Goal: Task Accomplishment & Management: Manage account settings

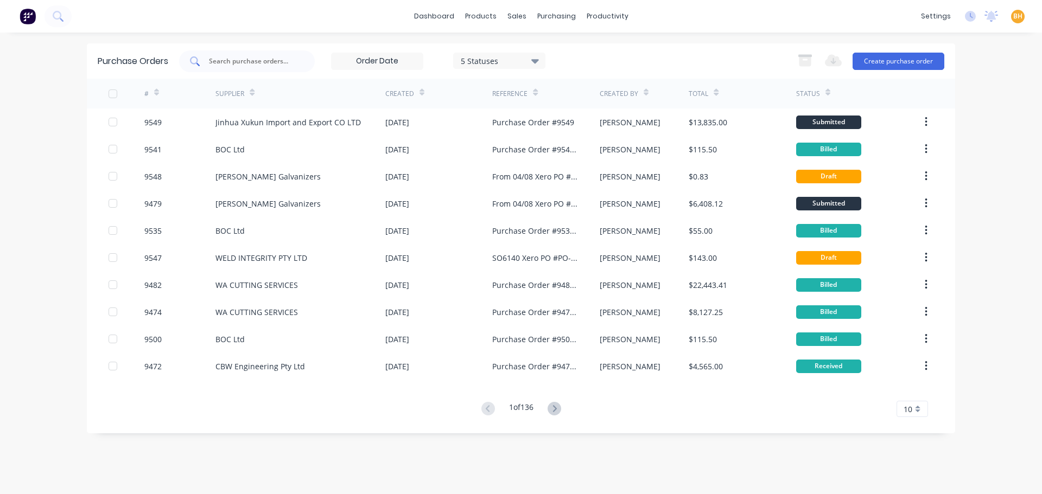
click at [218, 60] on input "text" at bounding box center [253, 61] width 90 height 11
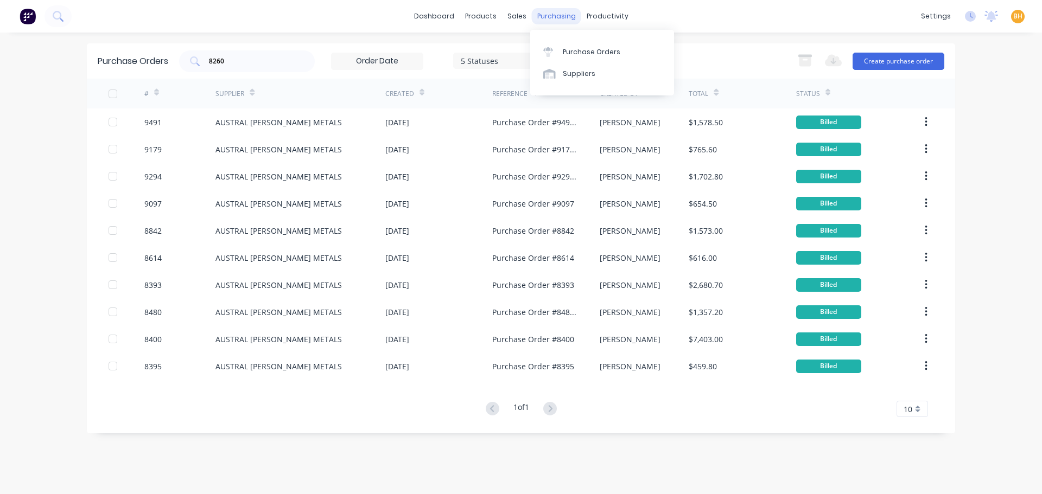
click at [566, 12] on div "purchasing" at bounding box center [556, 16] width 49 height 16
click at [577, 50] on div "Purchase Orders" at bounding box center [592, 52] width 58 height 10
click at [574, 52] on div "Purchase Orders" at bounding box center [592, 52] width 58 height 10
click at [234, 62] on input "8260" at bounding box center [253, 61] width 90 height 11
type input "8"
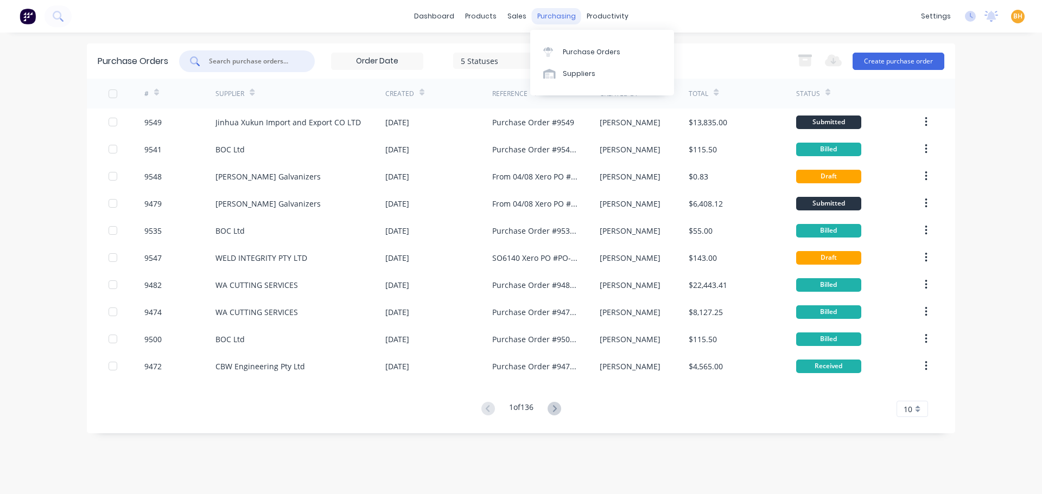
click at [549, 14] on div "purchasing" at bounding box center [556, 16] width 49 height 16
click at [576, 47] on div "Purchase Orders" at bounding box center [592, 52] width 58 height 10
click at [241, 63] on input "text" at bounding box center [253, 61] width 90 height 11
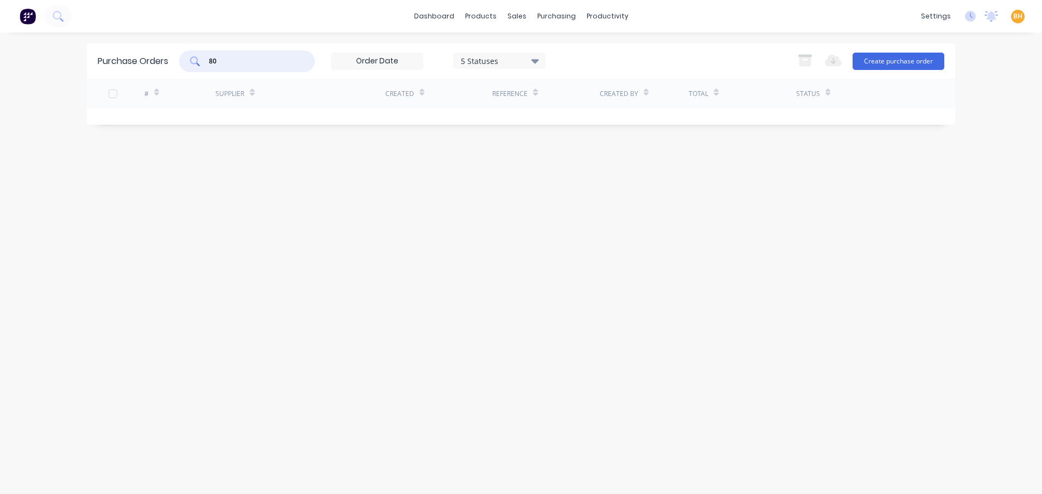
type input "8"
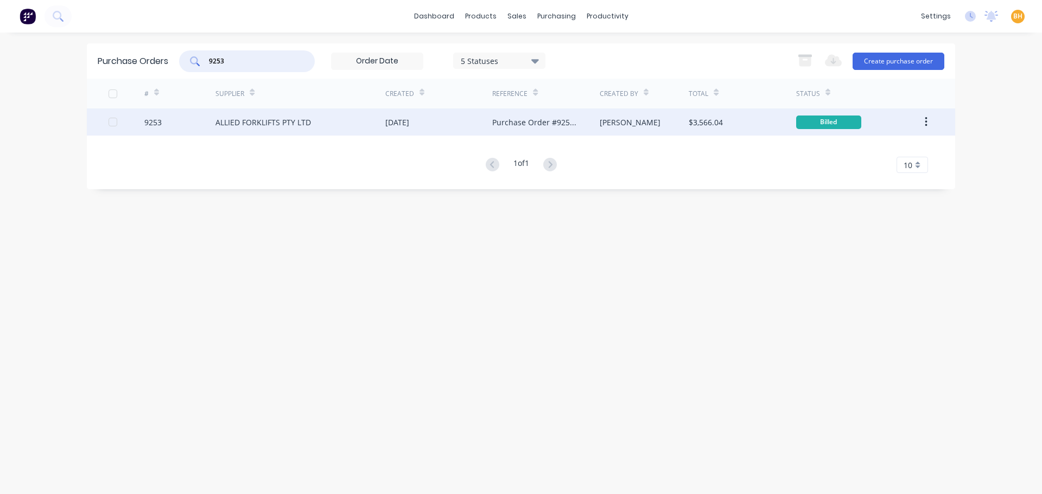
type input "9253"
click at [272, 118] on div "ALLIED FORKLIFTS PTY LTD" at bounding box center [262, 122] width 95 height 11
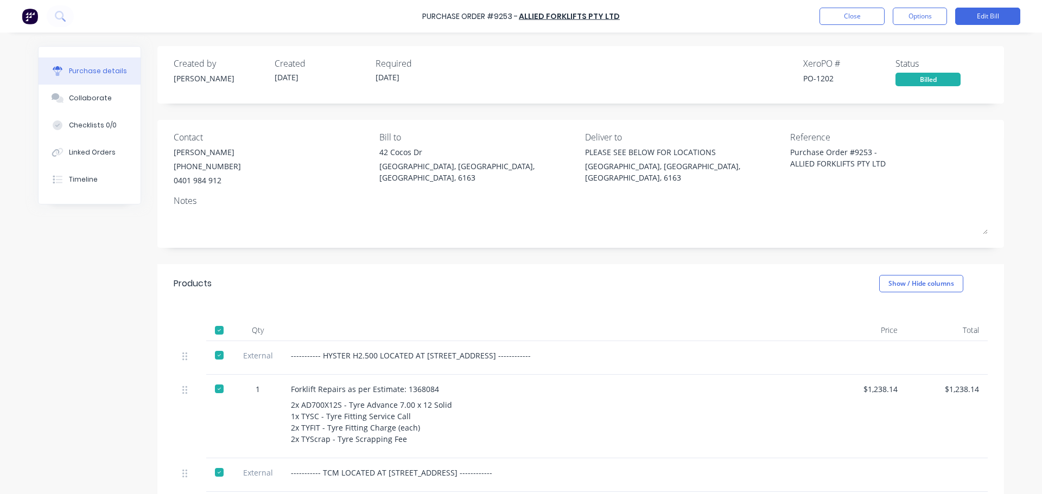
type textarea "x"
click at [839, 19] on button "Close" at bounding box center [851, 16] width 65 height 17
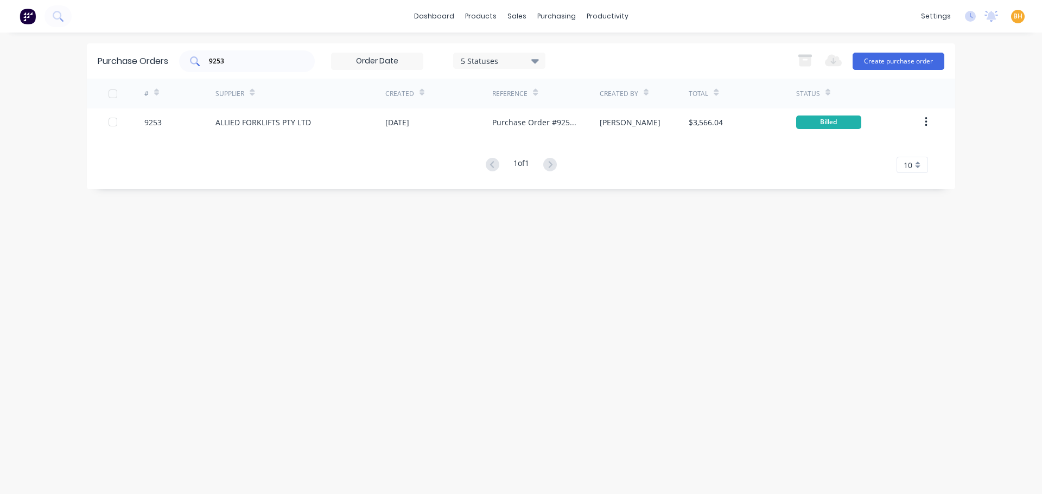
click at [266, 60] on input "9253" at bounding box center [253, 61] width 90 height 11
type input "9"
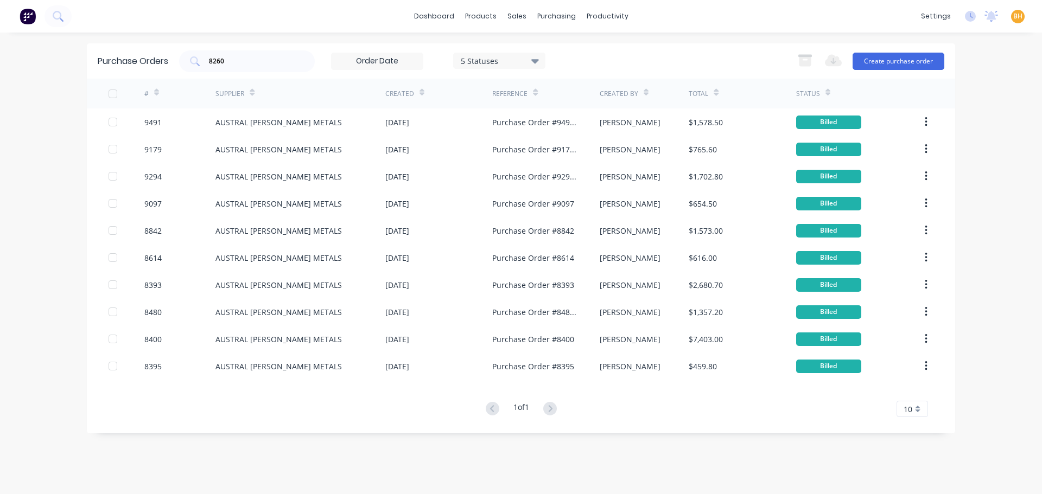
click at [532, 60] on div "5 Statuses" at bounding box center [500, 60] width 78 height 11
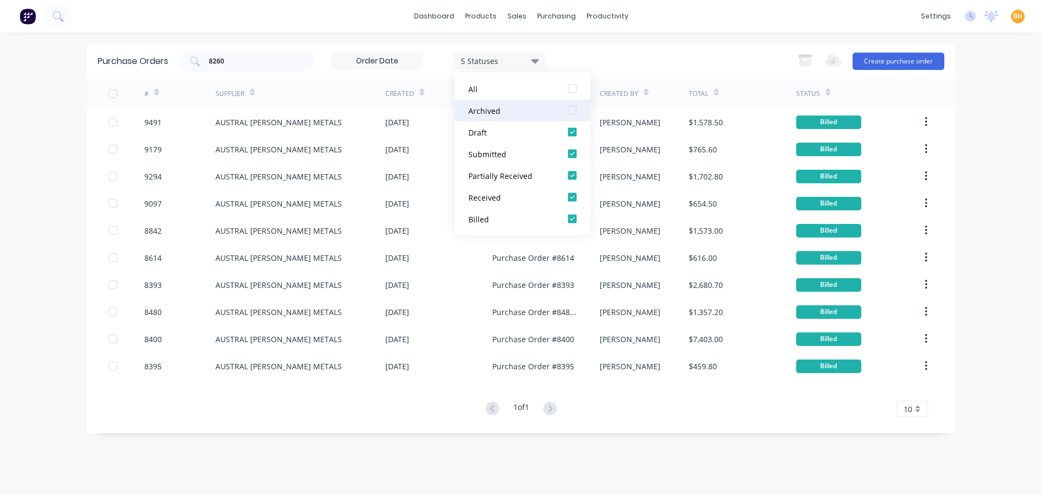
click at [570, 107] on div at bounding box center [573, 111] width 22 height 22
click at [641, 55] on div "8260 7 Statuses 7 Statuses Export to Excel (XLSX) Create purchase order" at bounding box center [561, 61] width 765 height 22
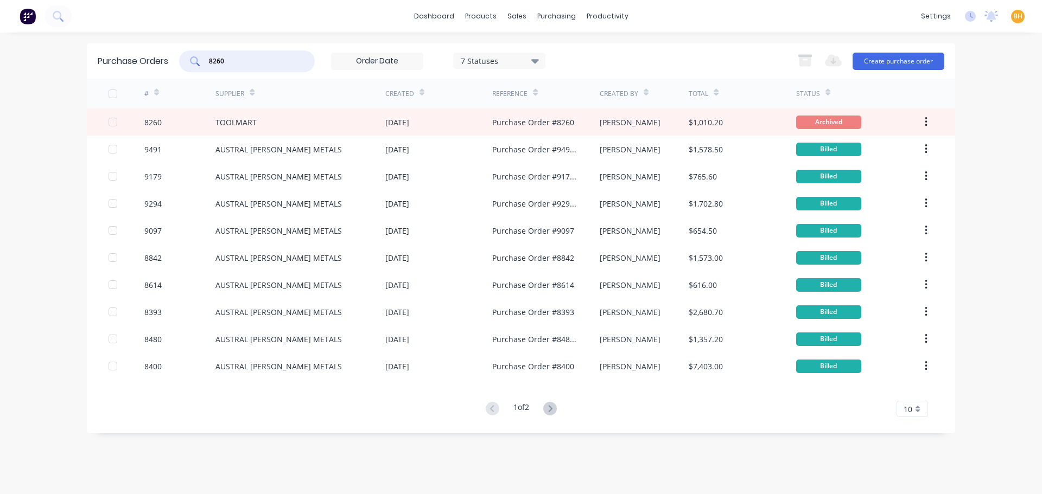
click at [252, 61] on input "8260" at bounding box center [253, 61] width 90 height 11
click at [537, 60] on icon at bounding box center [535, 61] width 8 height 4
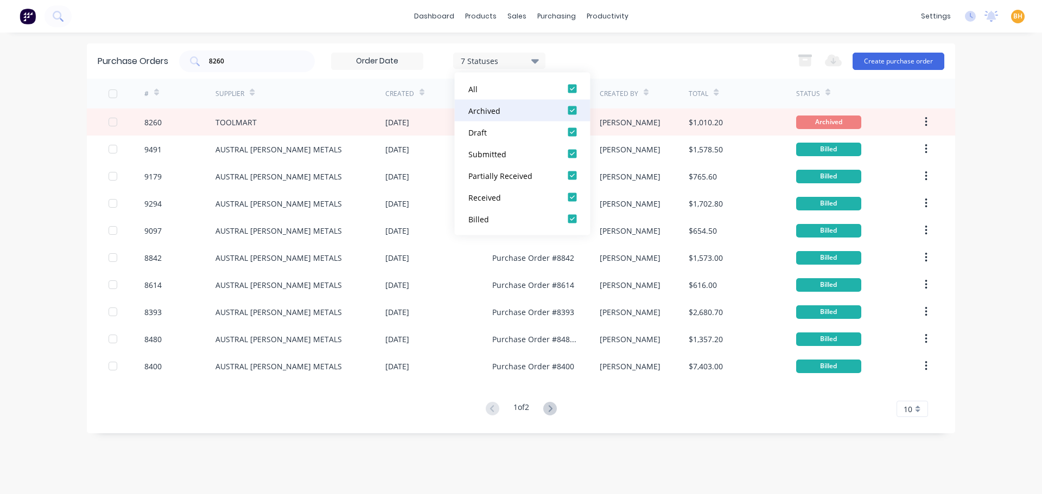
click at [570, 109] on div at bounding box center [573, 111] width 22 height 22
click at [252, 61] on input "8260" at bounding box center [253, 61] width 90 height 11
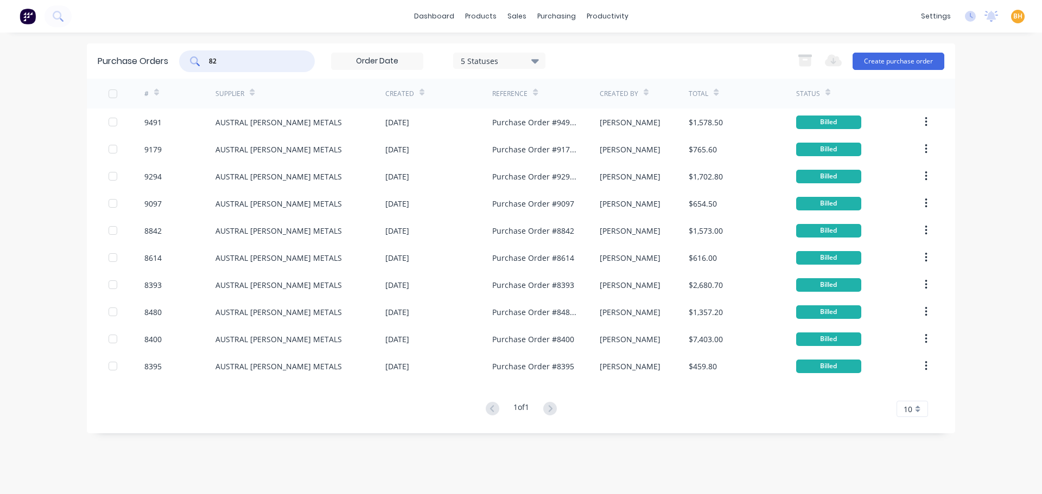
type input "8"
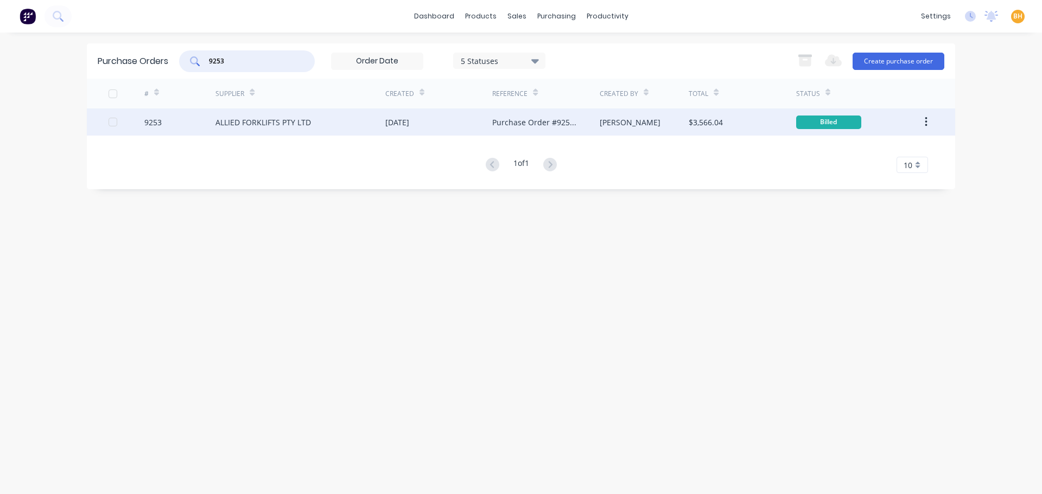
type input "9253"
click at [234, 122] on div "ALLIED FORKLIFTS PTY LTD" at bounding box center [262, 122] width 95 height 11
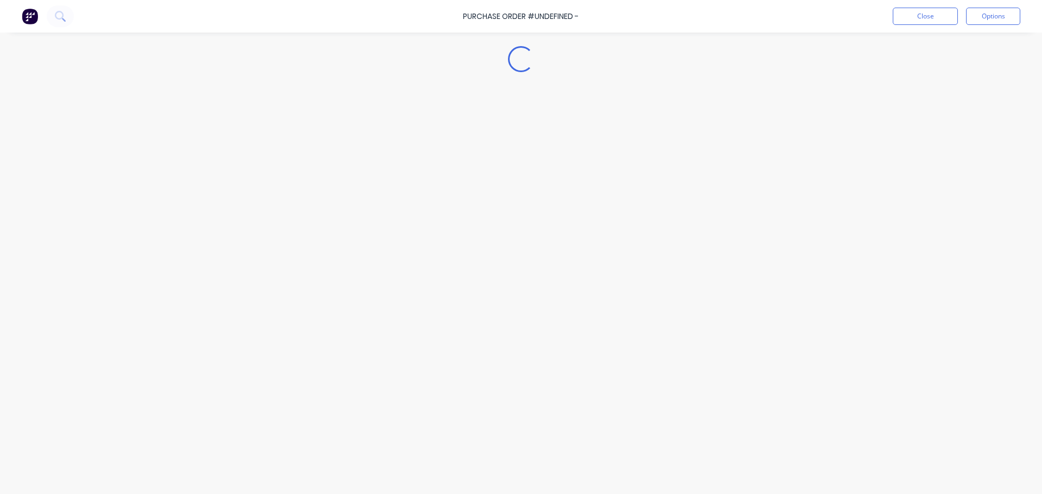
type textarea "x"
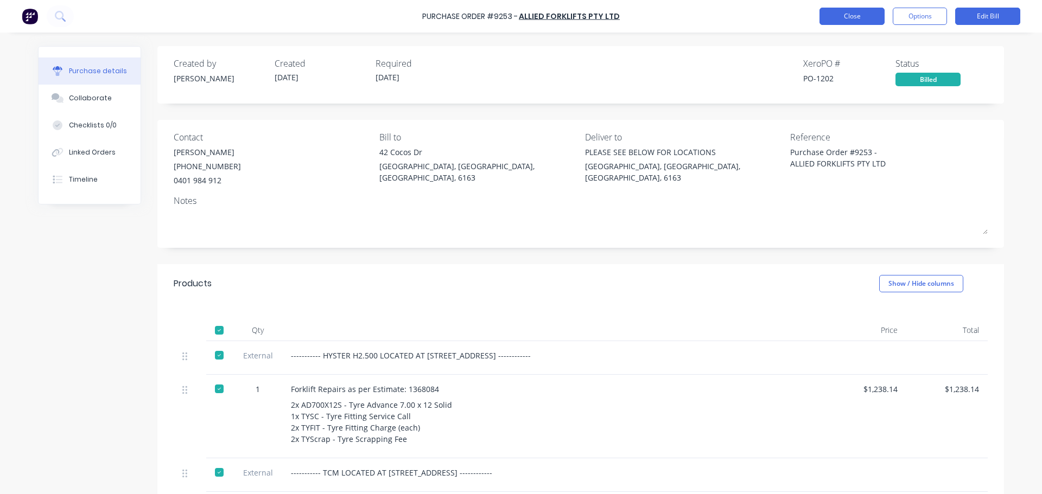
click at [844, 19] on button "Close" at bounding box center [851, 16] width 65 height 17
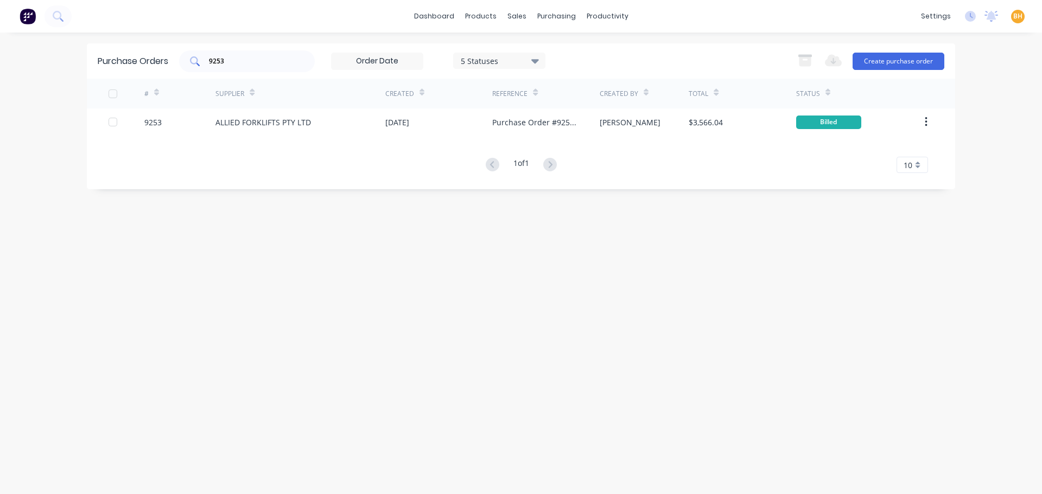
click at [240, 65] on input "9253" at bounding box center [253, 61] width 90 height 11
click at [539, 60] on icon at bounding box center [535, 61] width 8 height 4
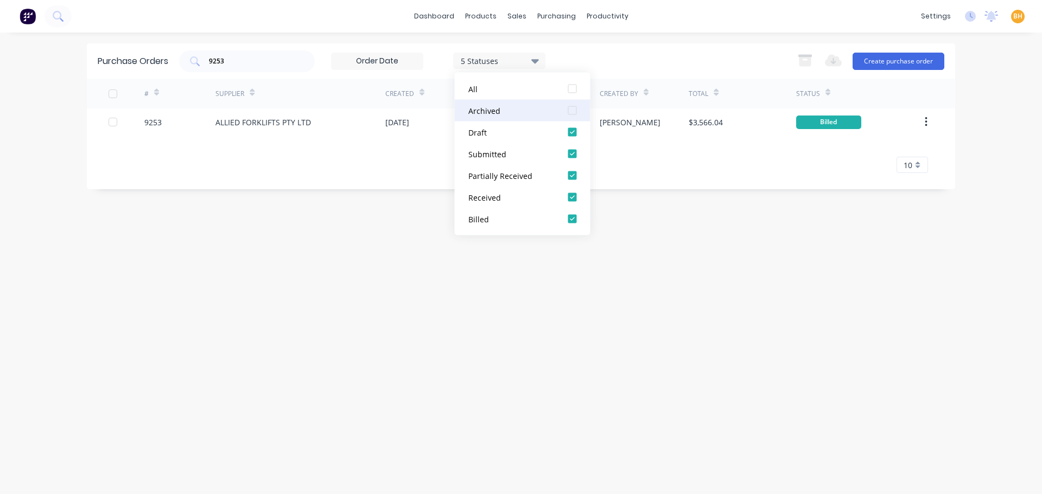
click at [524, 113] on div "Archived" at bounding box center [511, 110] width 87 height 11
click at [254, 63] on input "9253" at bounding box center [253, 61] width 90 height 11
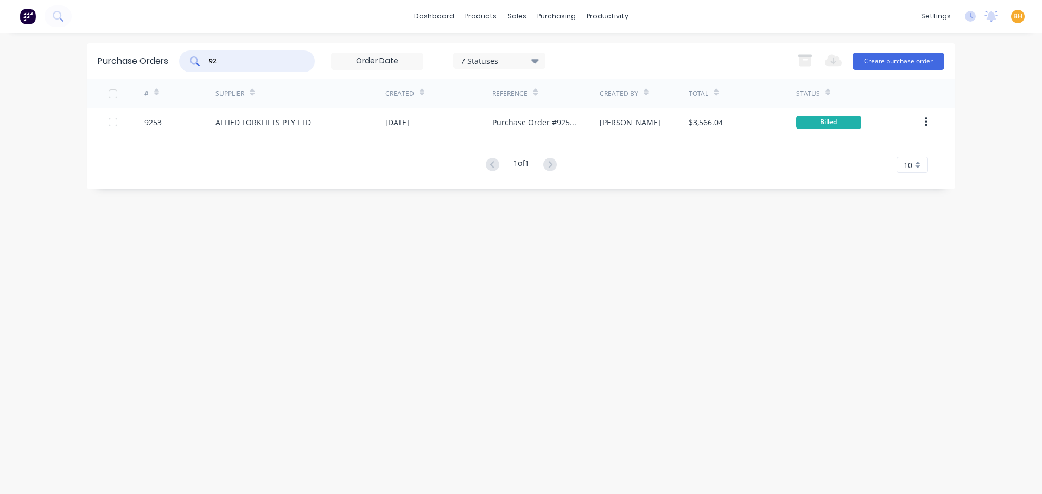
type input "9"
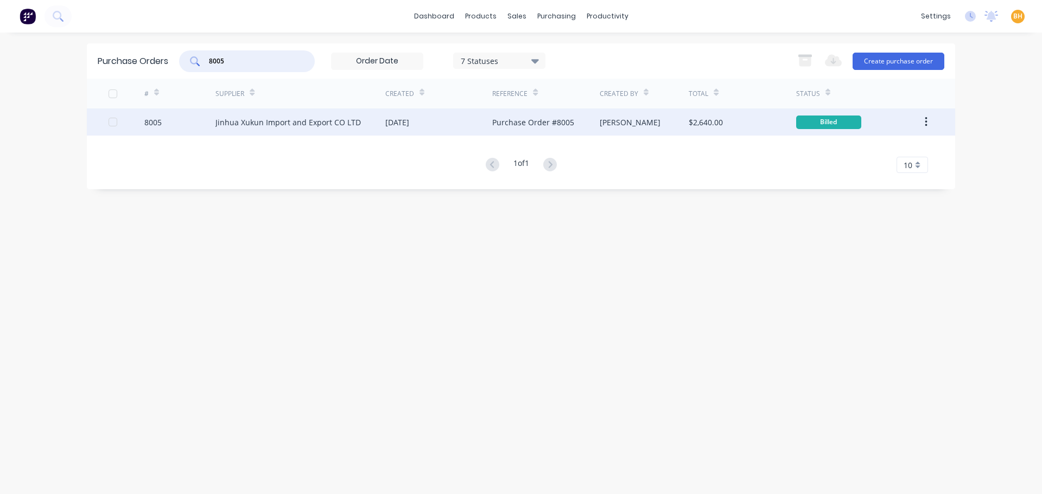
type input "8005"
click at [326, 123] on div "Jinhua Xukun Import and Export CO LTD" at bounding box center [287, 122] width 145 height 11
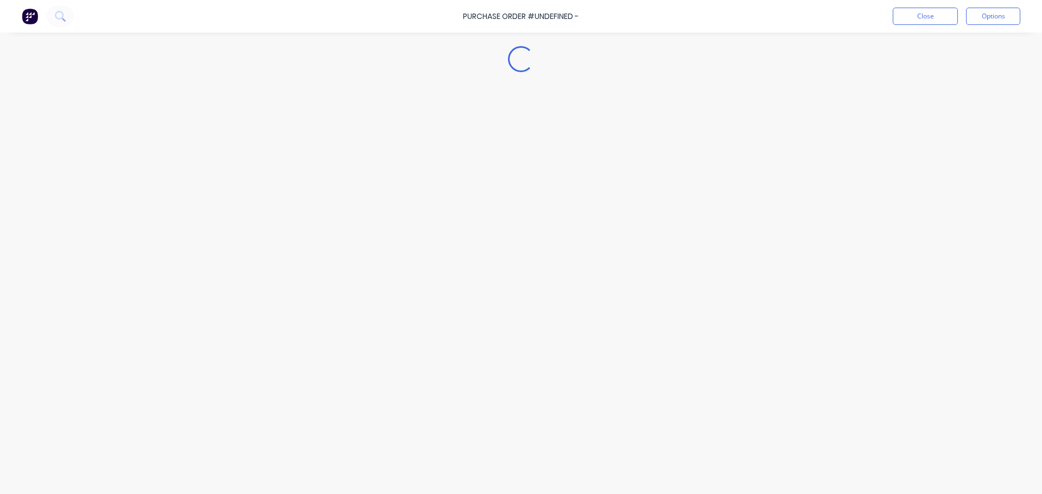
type textarea "x"
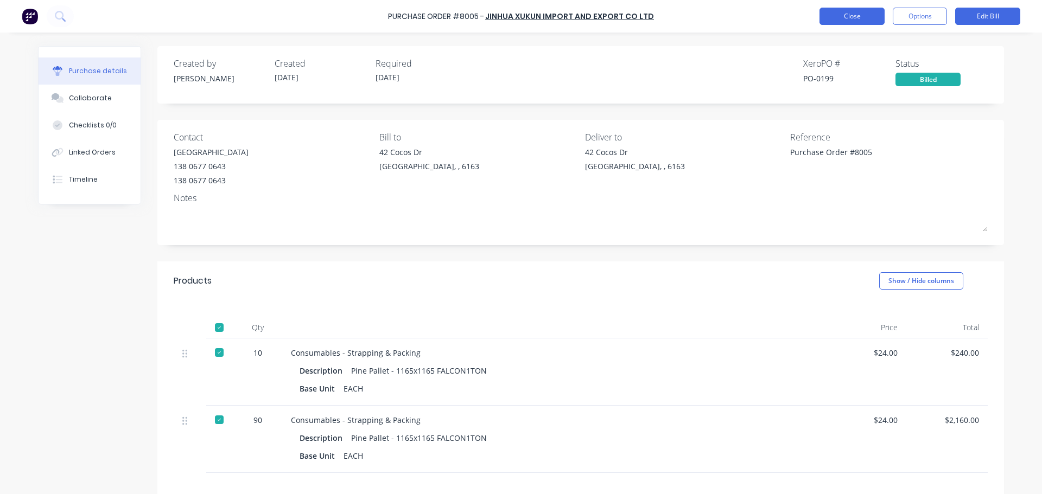
click at [831, 16] on button "Close" at bounding box center [851, 16] width 65 height 17
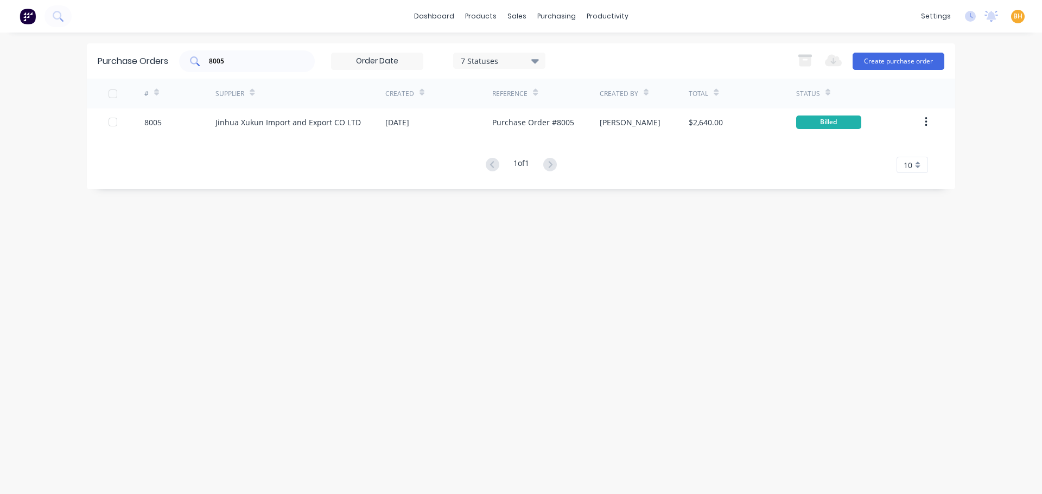
click at [243, 54] on div "8005" at bounding box center [247, 61] width 136 height 22
type input "8"
type input "8029"
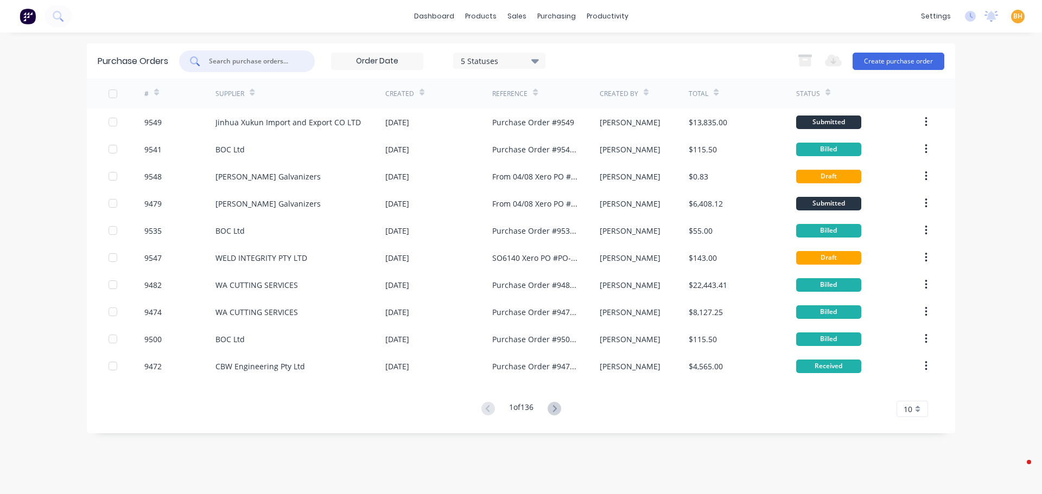
click at [216, 59] on input "text" at bounding box center [253, 61] width 90 height 11
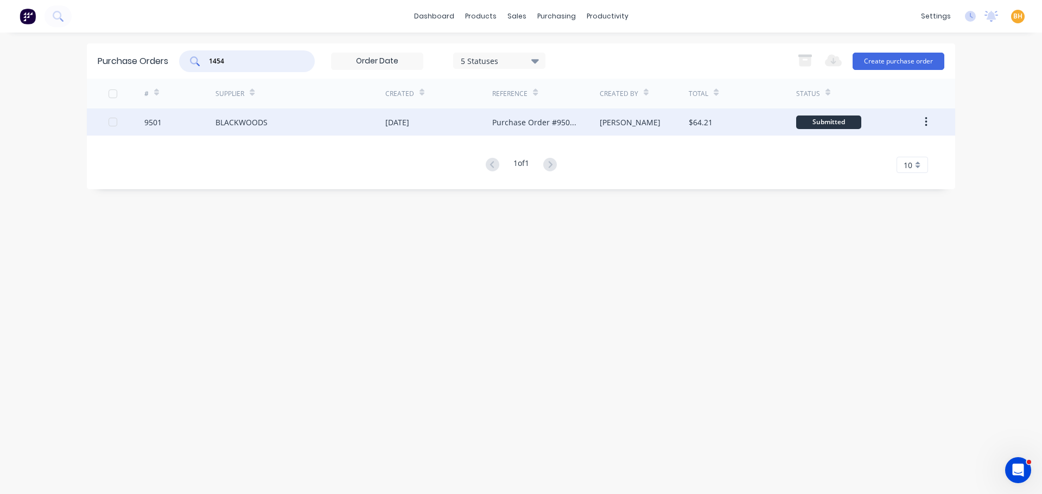
type input "1454"
click at [240, 124] on div "BLACKWOODS" at bounding box center [241, 122] width 52 height 11
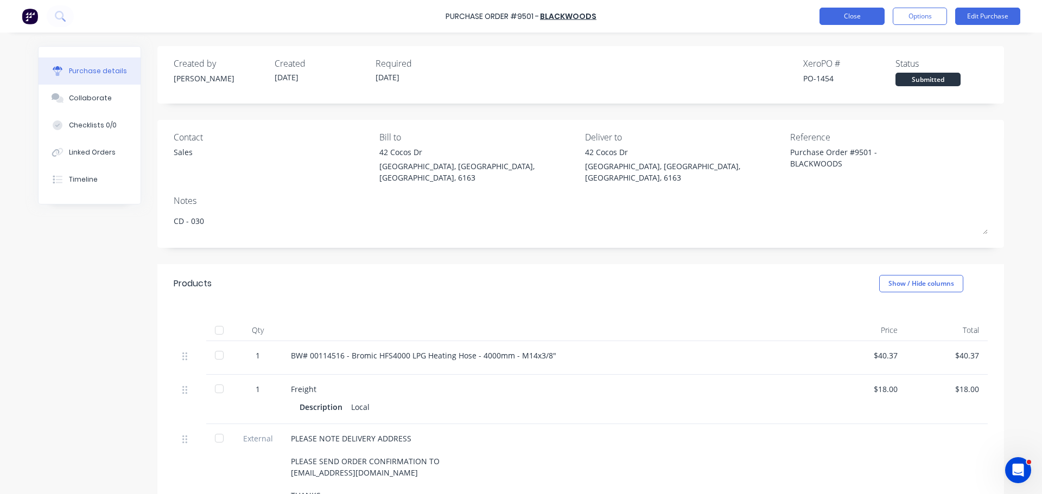
click at [848, 24] on button "Close" at bounding box center [851, 16] width 65 height 17
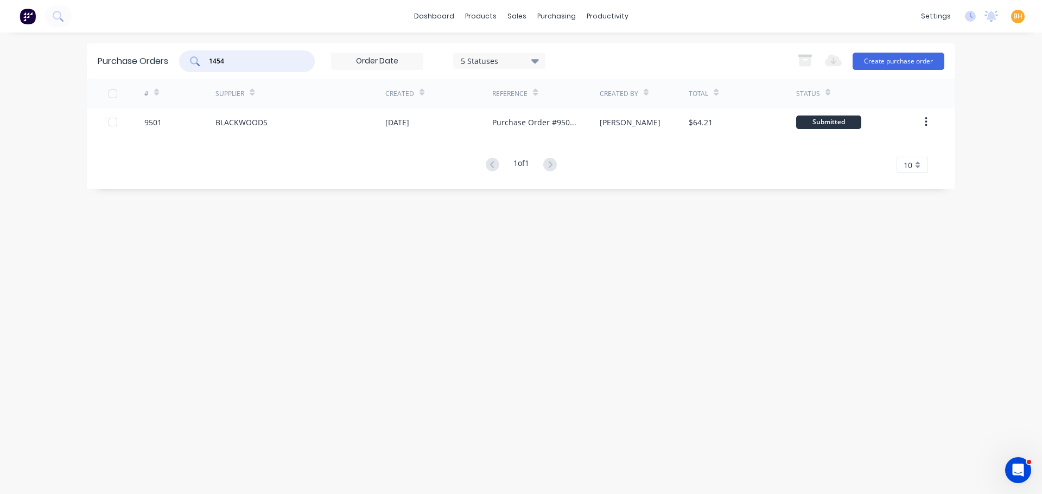
click at [249, 61] on input "1454" at bounding box center [253, 61] width 90 height 11
type input "1"
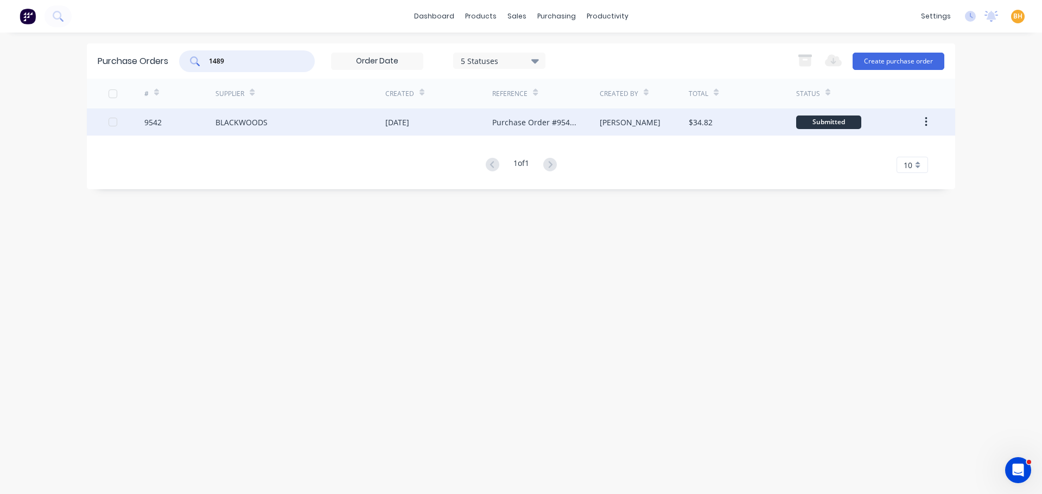
type input "1489"
click at [236, 122] on div "BLACKWOODS" at bounding box center [241, 122] width 52 height 11
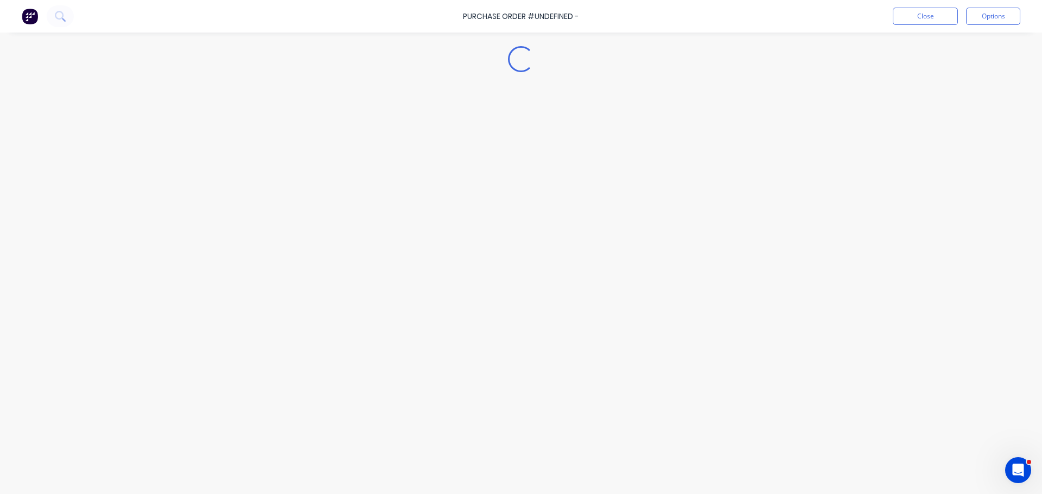
type textarea "x"
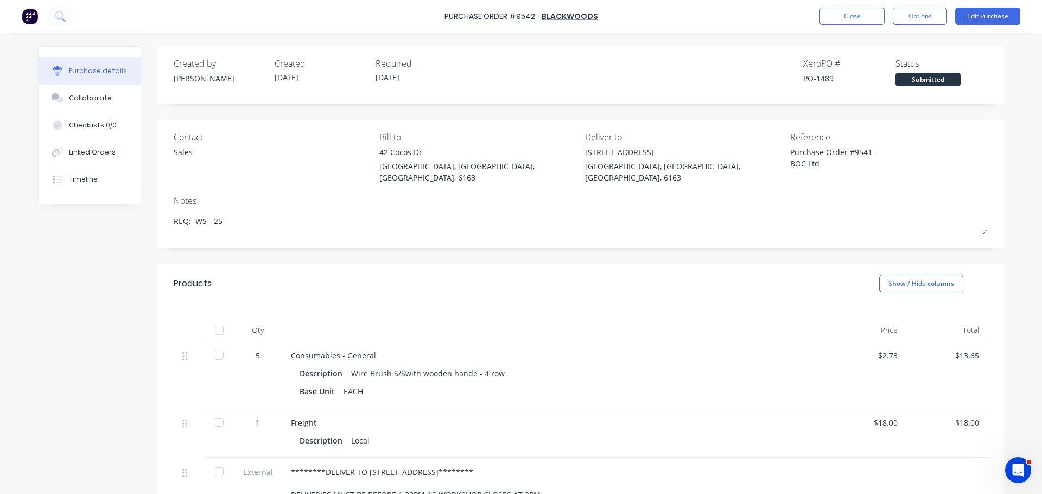
click at [93, 211] on div "Created by Bevan Created 14/08/25 Required 18/08/25 Xero PO # PO-1489 Status Su…" at bounding box center [521, 363] width 966 height 635
click at [101, 44] on div "Purchase details Collaborate Checklists 0/0 Linked Orders Timeline Created by B…" at bounding box center [521, 231] width 988 height 440
click at [20, 94] on div "Purchase Order #9542 - BLACKWOODS Close Options Edit Purchase Purchase details …" at bounding box center [521, 247] width 1042 height 494
drag, startPoint x: 94, startPoint y: 364, endPoint x: 72, endPoint y: 367, distance: 22.5
click at [94, 364] on div "Created by Bevan Created 14/08/25 Required 18/08/25 Xero PO # PO-1489 Status Su…" at bounding box center [521, 363] width 966 height 635
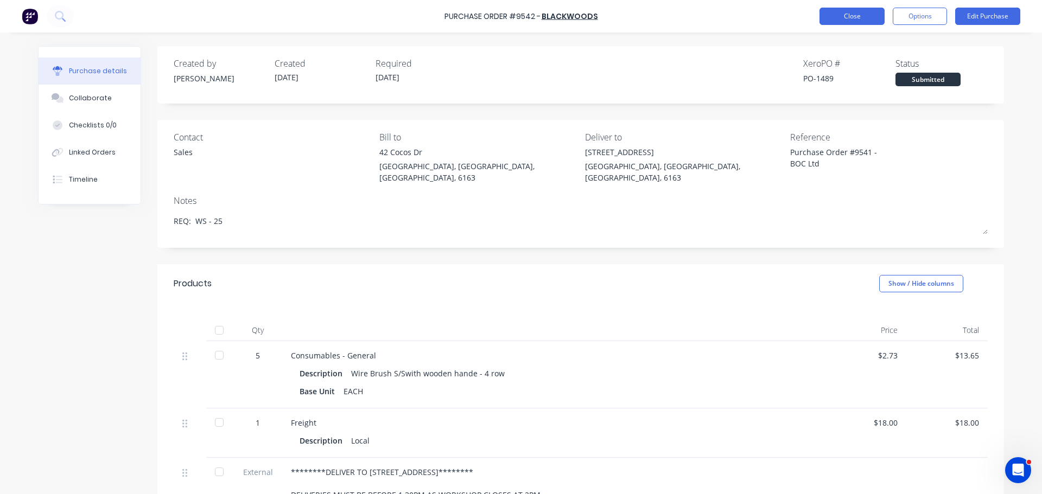
click at [846, 21] on button "Close" at bounding box center [851, 16] width 65 height 17
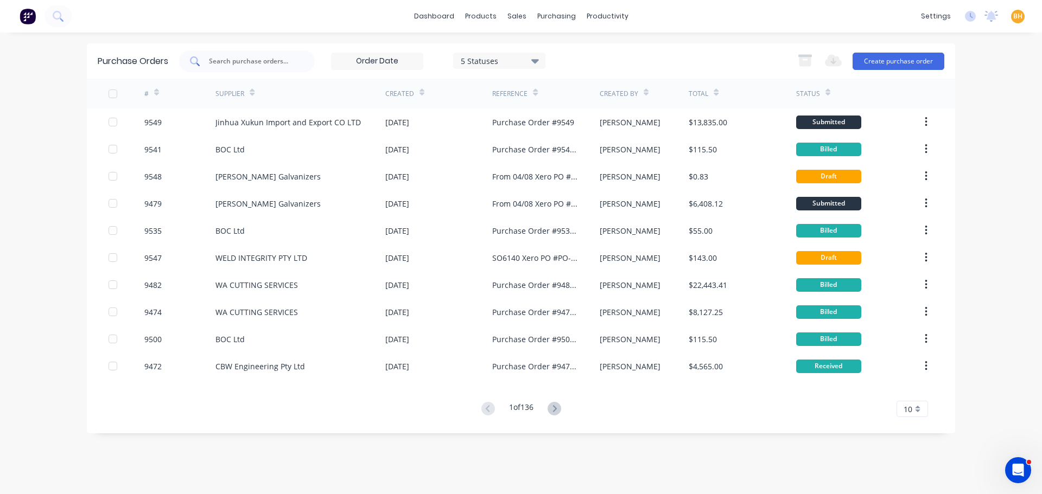
click at [218, 63] on input "text" at bounding box center [253, 61] width 90 height 11
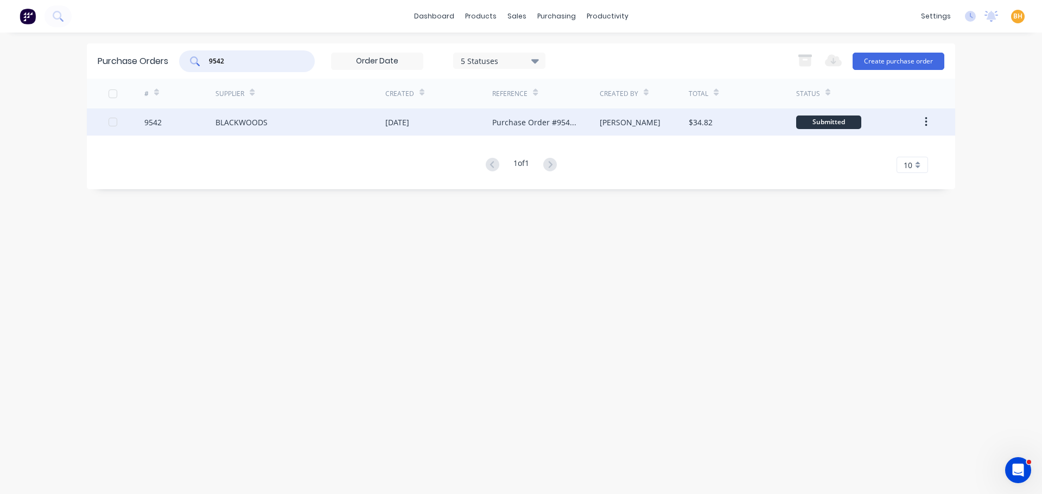
type input "9542"
click at [236, 125] on div "BLACKWOODS" at bounding box center [241, 122] width 52 height 11
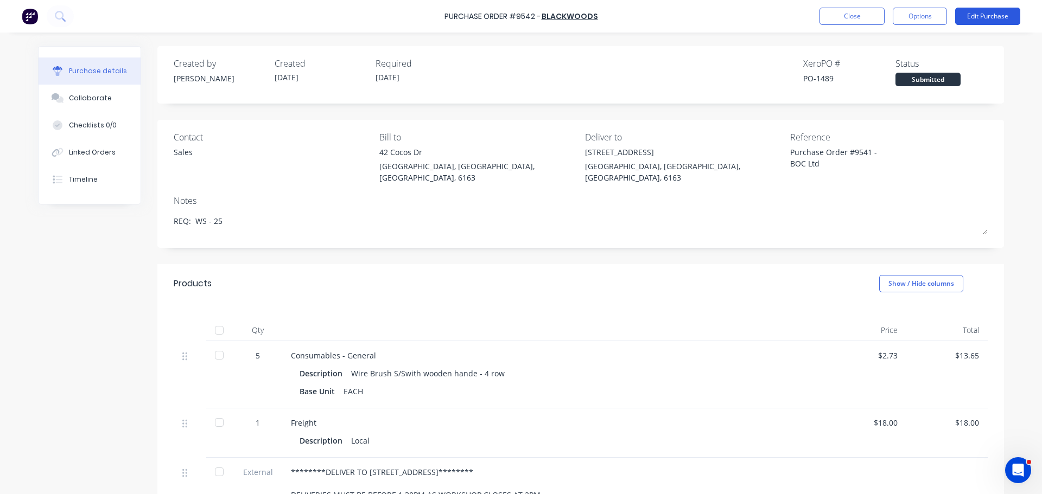
click at [973, 18] on button "Edit Purchase" at bounding box center [987, 16] width 65 height 17
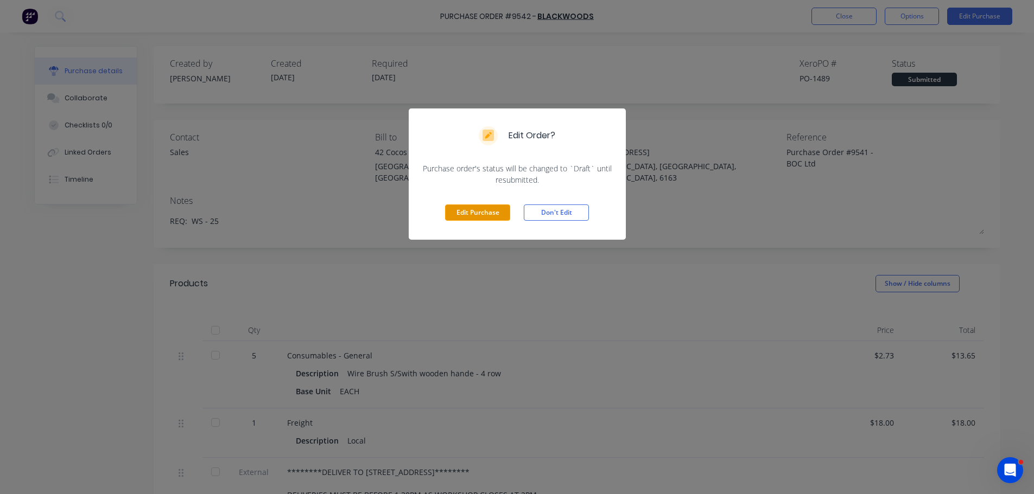
click at [466, 211] on button "Edit Purchase" at bounding box center [477, 213] width 65 height 16
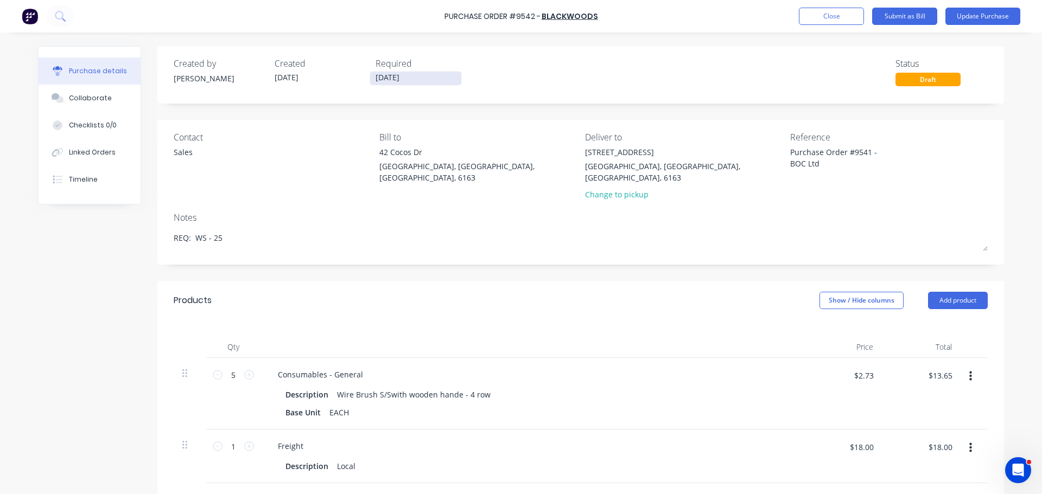
click at [381, 80] on input "18/08/25" at bounding box center [415, 79] width 91 height 14
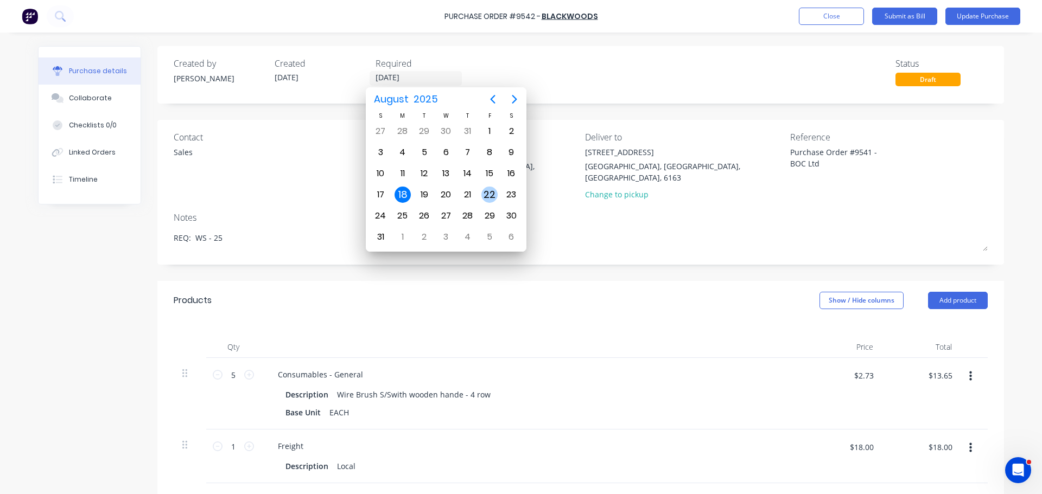
click at [488, 191] on div "22" at bounding box center [489, 195] width 16 height 16
type textarea "x"
type input "22/08/25"
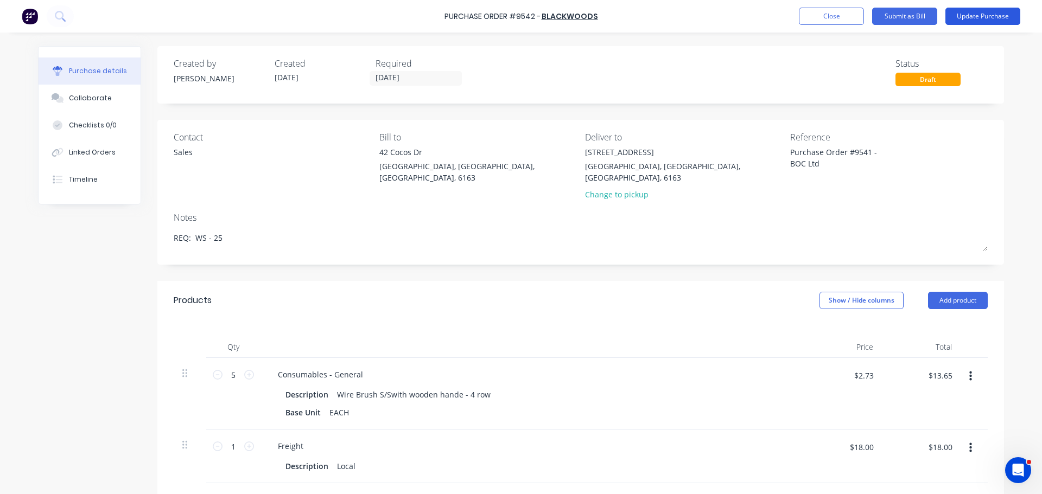
click at [982, 17] on button "Update Purchase" at bounding box center [982, 16] width 75 height 17
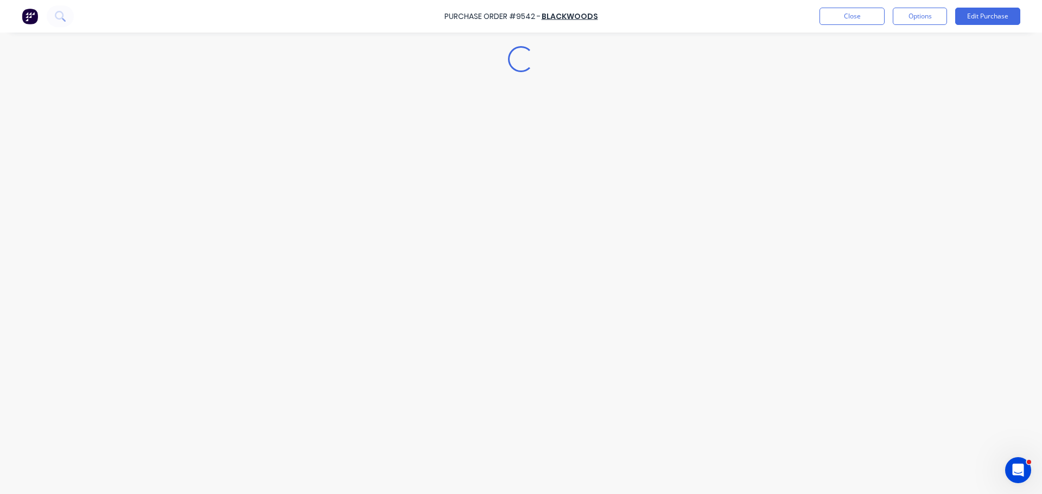
type textarea "x"
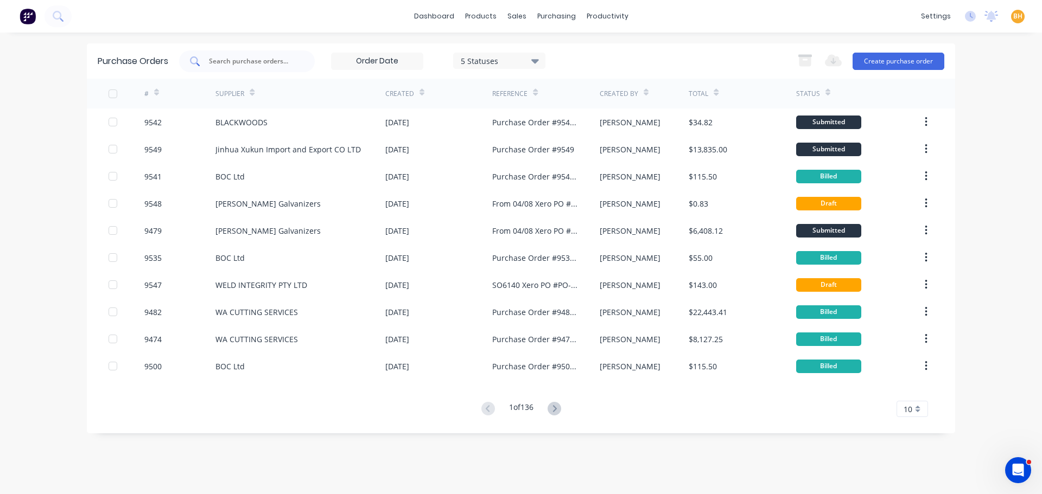
click at [227, 61] on input "text" at bounding box center [253, 61] width 90 height 11
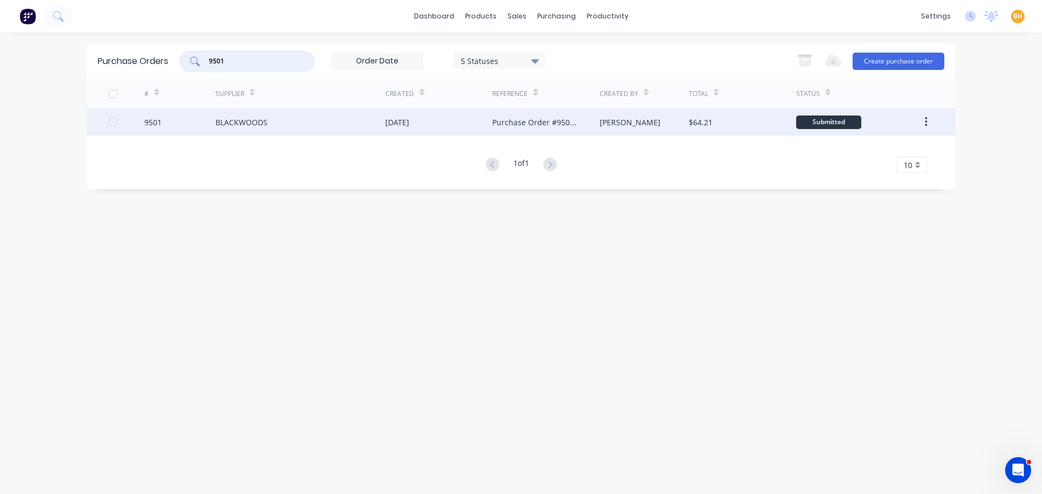
type input "9501"
click at [250, 121] on div "BLACKWOODS" at bounding box center [241, 122] width 52 height 11
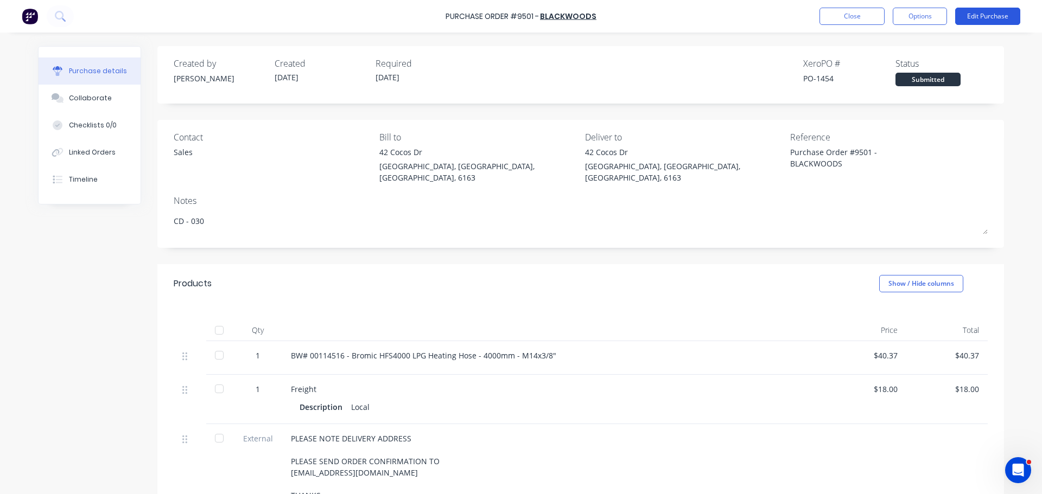
click at [990, 15] on button "Edit Purchase" at bounding box center [987, 16] width 65 height 17
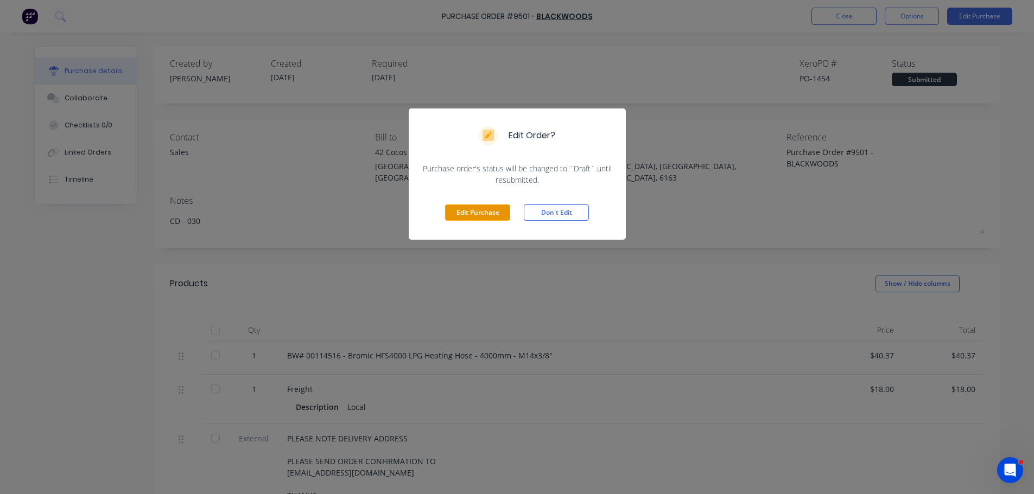
click at [473, 211] on button "Edit Purchase" at bounding box center [477, 213] width 65 height 16
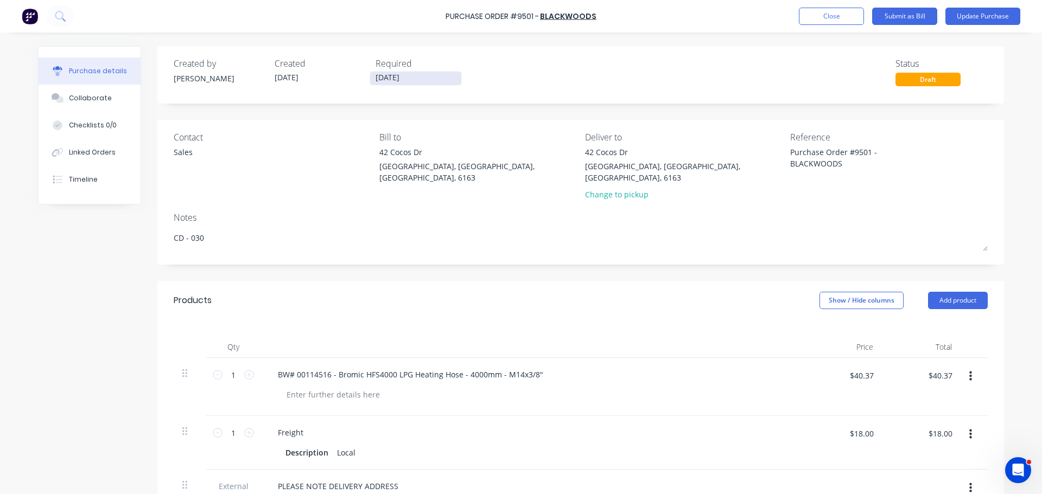
click at [380, 78] on input "08/08/25" at bounding box center [415, 79] width 91 height 14
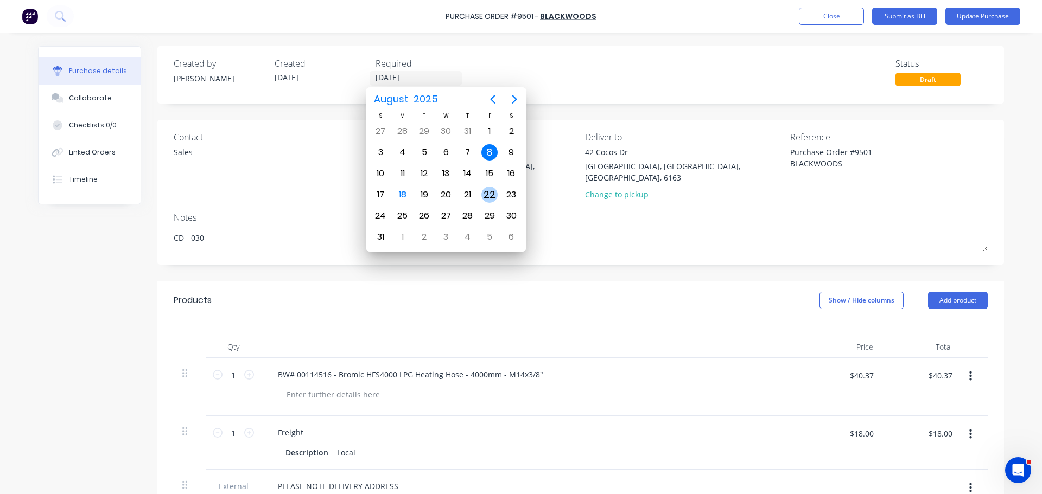
click at [490, 194] on div "22" at bounding box center [489, 195] width 16 height 16
type textarea "x"
type input "22/08/25"
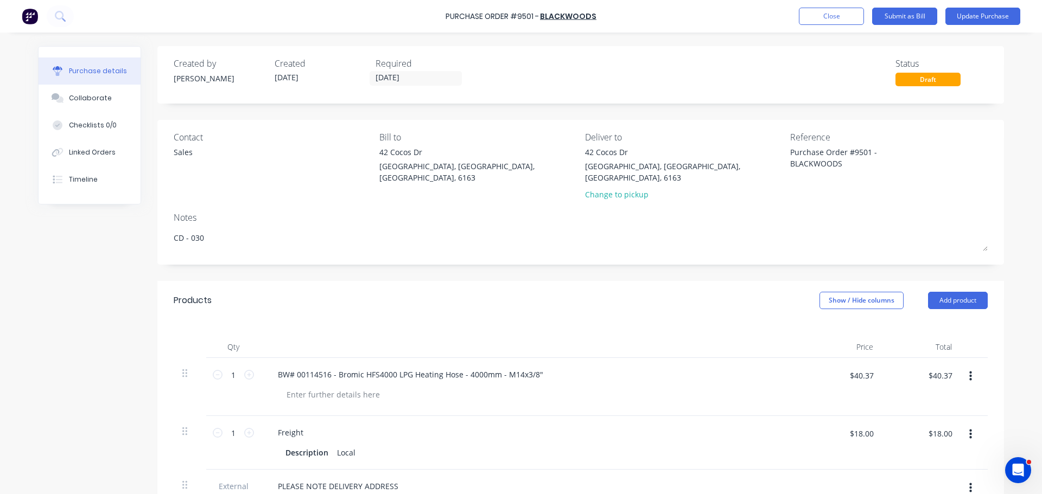
click at [348, 188] on div "Contact Sales" at bounding box center [273, 168] width 198 height 75
click at [975, 21] on button "Update Purchase" at bounding box center [982, 16] width 75 height 17
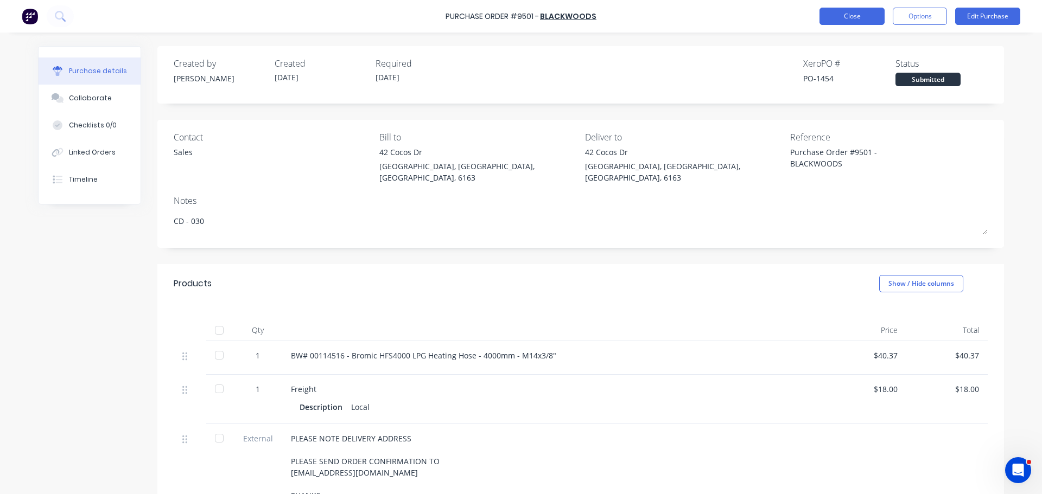
click at [859, 13] on button "Close" at bounding box center [851, 16] width 65 height 17
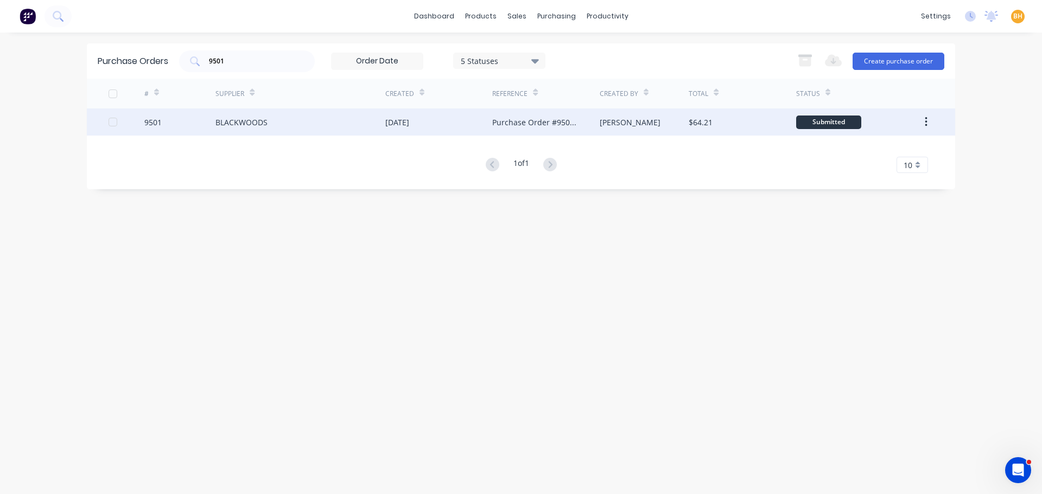
click at [251, 122] on div "BLACKWOODS" at bounding box center [241, 122] width 52 height 11
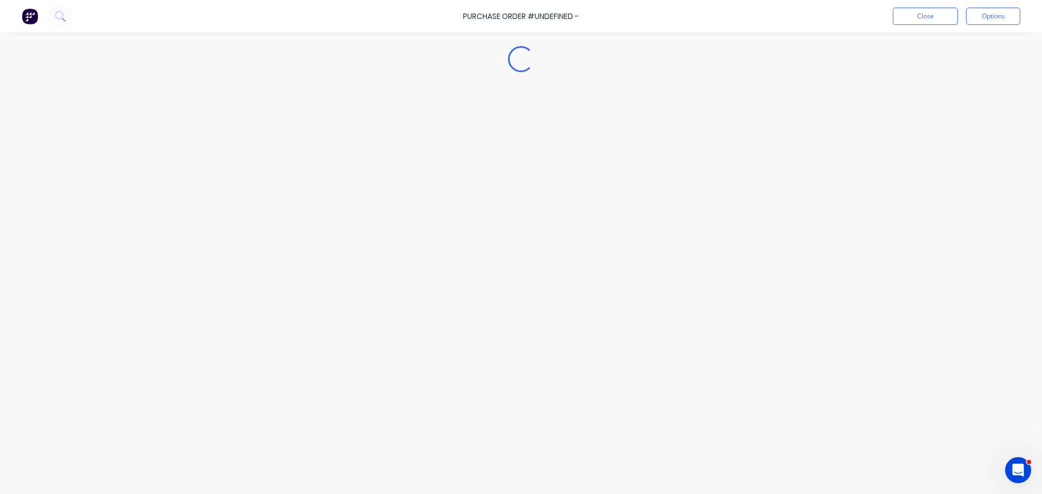
type textarea "x"
